Goal: Transaction & Acquisition: Purchase product/service

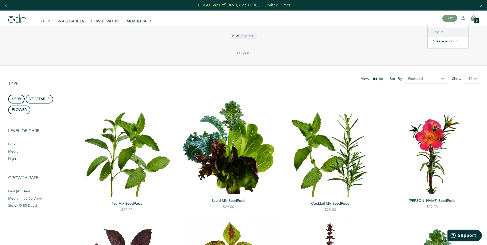
click at [439, 33] on link "Log in" at bounding box center [448, 31] width 41 height 9
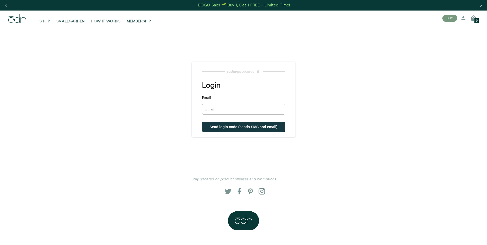
type input "nconniff@bellsouth.net"
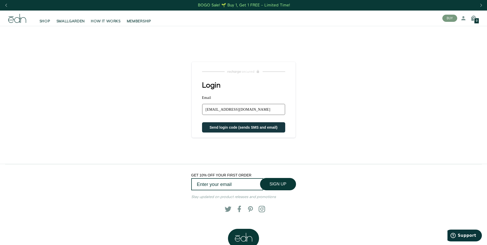
click at [238, 129] on span "Send login code (sends SMS and email)" at bounding box center [244, 127] width 68 height 4
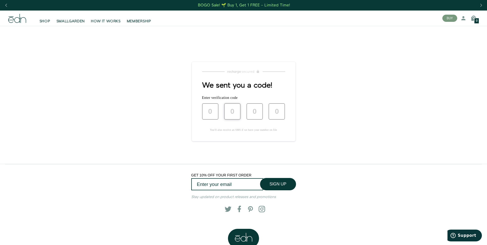
type input "5"
type input "2"
type input "9"
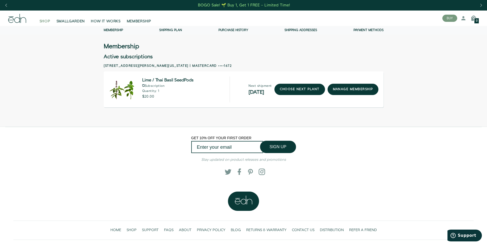
click at [44, 22] on span "SHOP" at bounding box center [45, 21] width 11 height 5
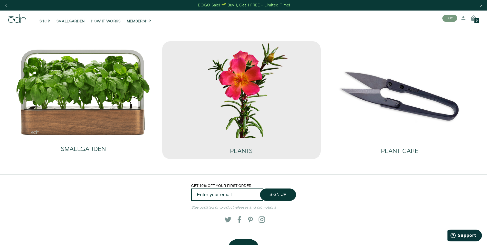
click at [244, 130] on img at bounding box center [241, 89] width 150 height 96
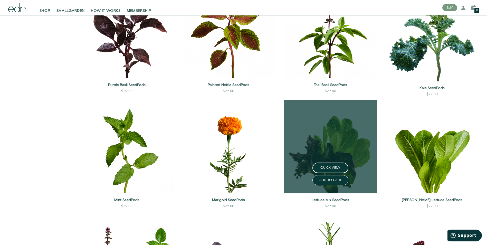
scroll to position [231, 0]
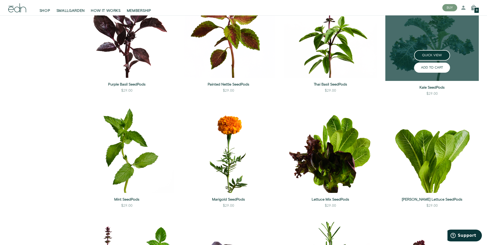
click at [429, 68] on button "ADD TO CART" at bounding box center [432, 68] width 36 height 10
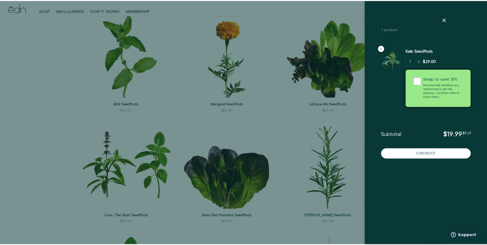
scroll to position [334, 0]
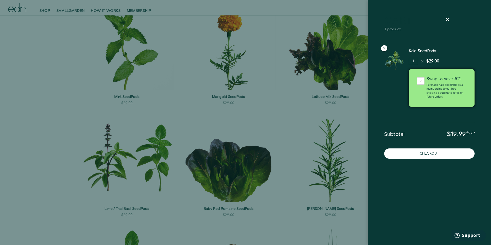
click at [174, 53] on body "Cart 1 product Kale SeedPods 1" at bounding box center [243, 122] width 487 height 913
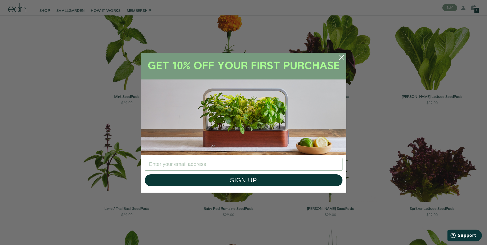
click at [343, 56] on circle "Close dialog" at bounding box center [341, 57] width 11 height 11
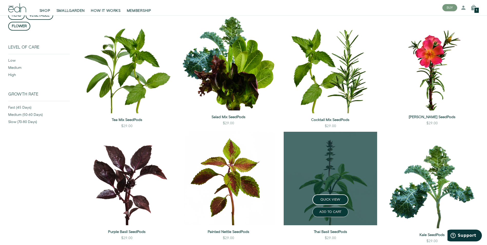
scroll to position [26, 0]
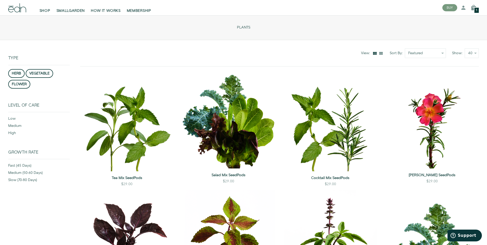
click at [474, 7] on div "1" at bounding box center [476, 10] width 5 height 6
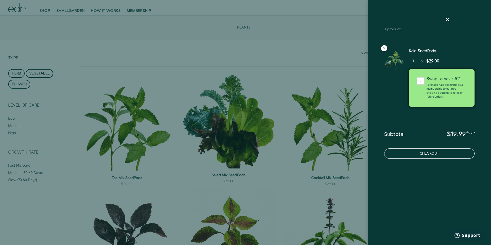
click at [430, 155] on button "Checkout" at bounding box center [429, 153] width 90 height 10
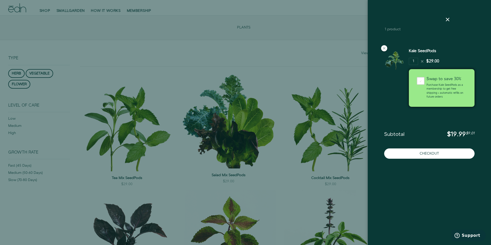
click at [143, 12] on div at bounding box center [245, 122] width 491 height 245
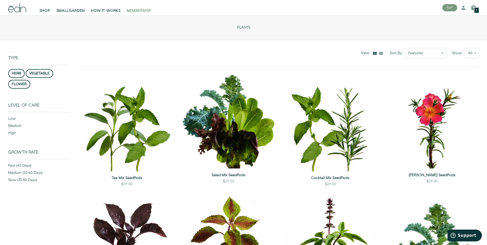
click at [140, 11] on span "MEMBERSHIP" at bounding box center [139, 10] width 24 height 5
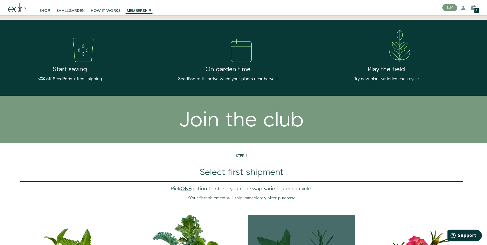
scroll to position [257, 0]
